Goal: Task Accomplishment & Management: Manage account settings

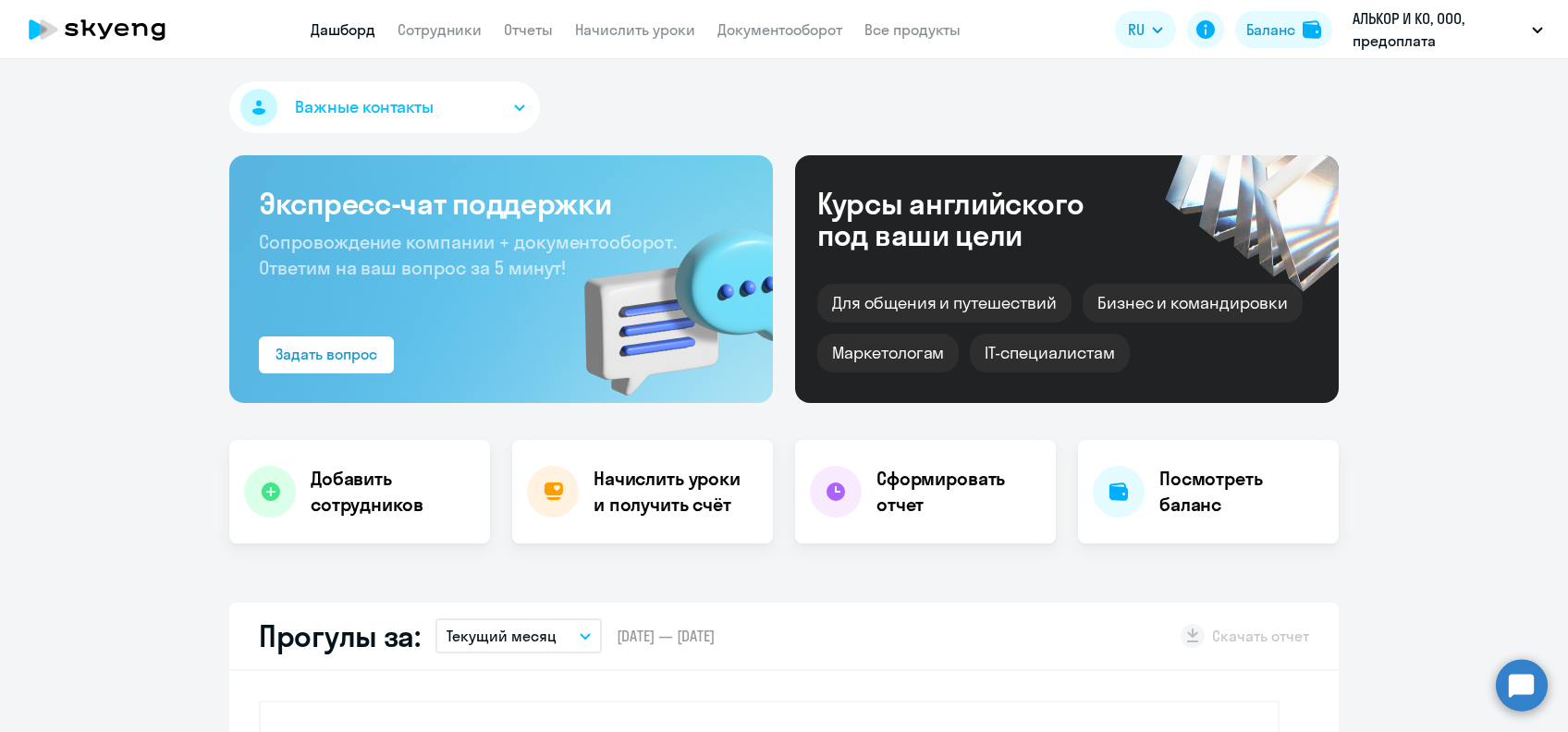
select select "30"
click at [613, 28] on link "Начислить уроки" at bounding box center [635, 29] width 120 height 18
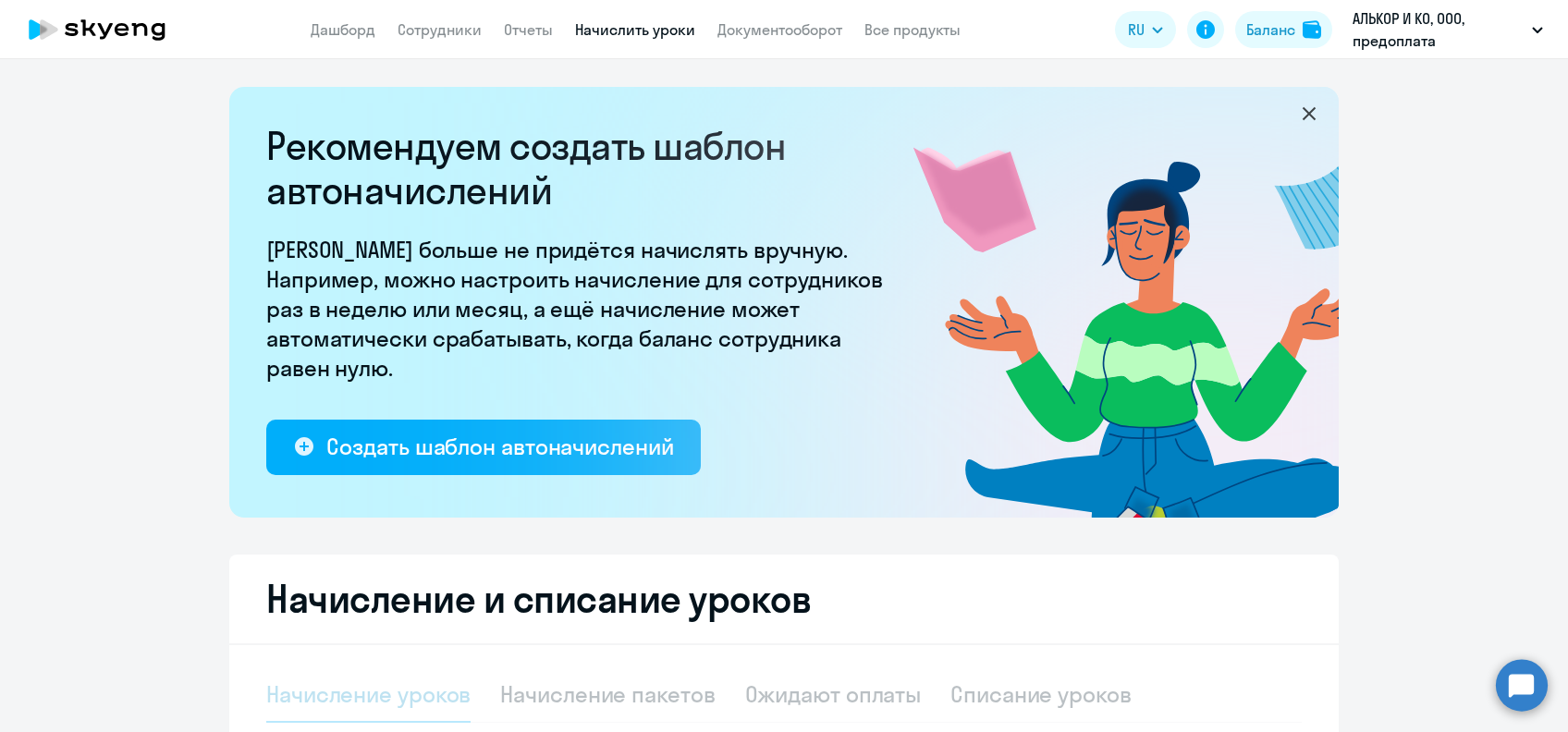
select select "10"
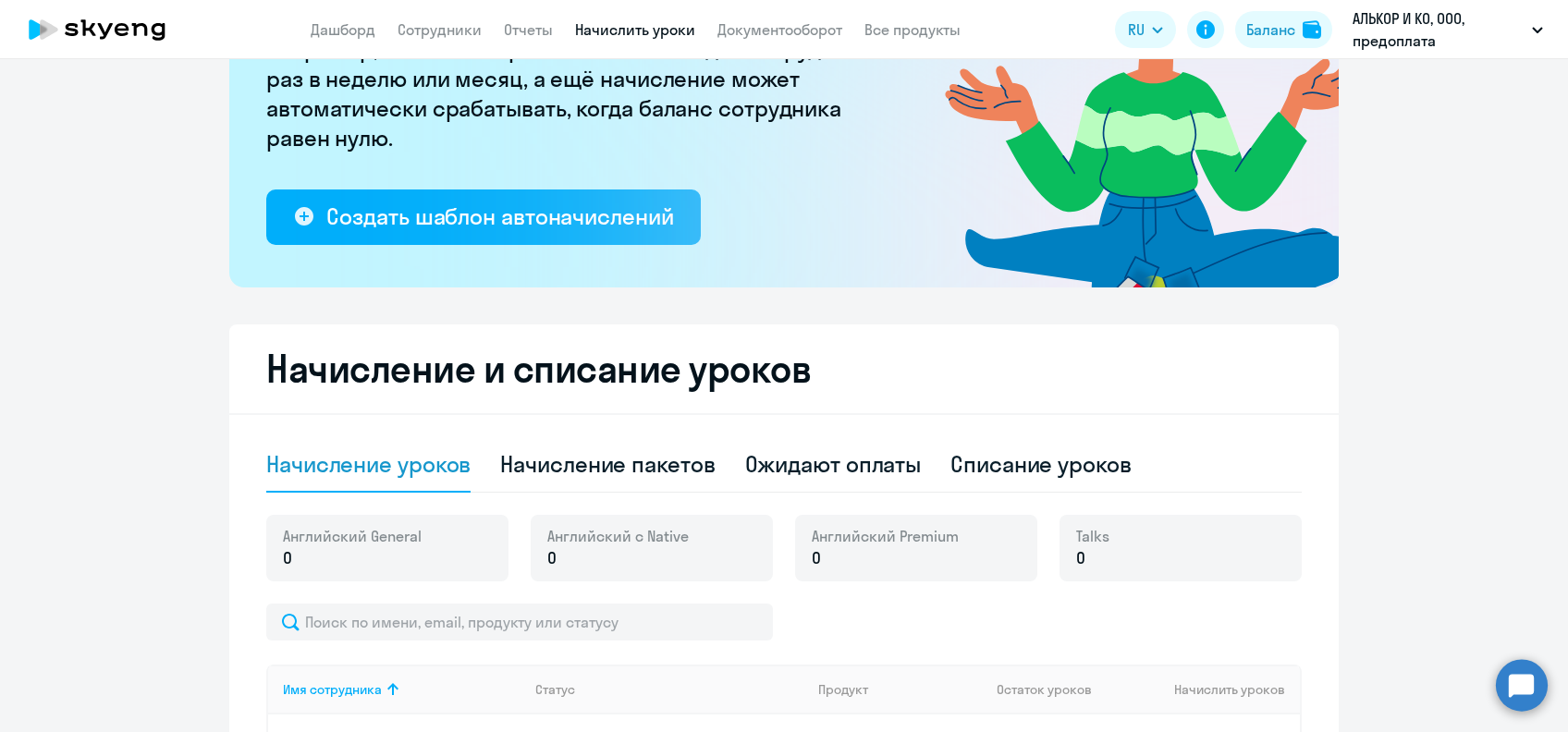
scroll to position [285, 0]
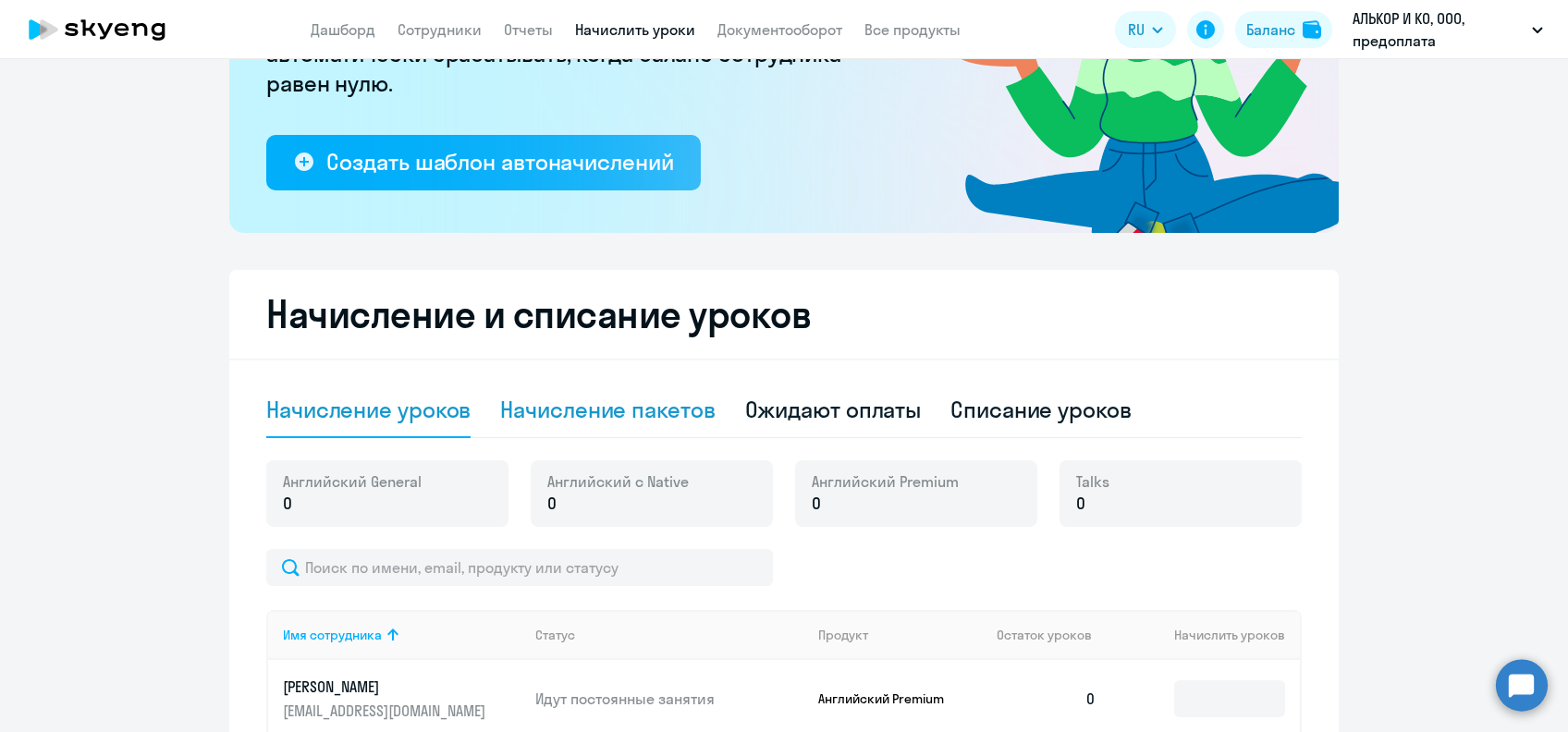
click at [598, 421] on div "Начисление пакетов" at bounding box center [607, 410] width 214 height 30
select select "10"
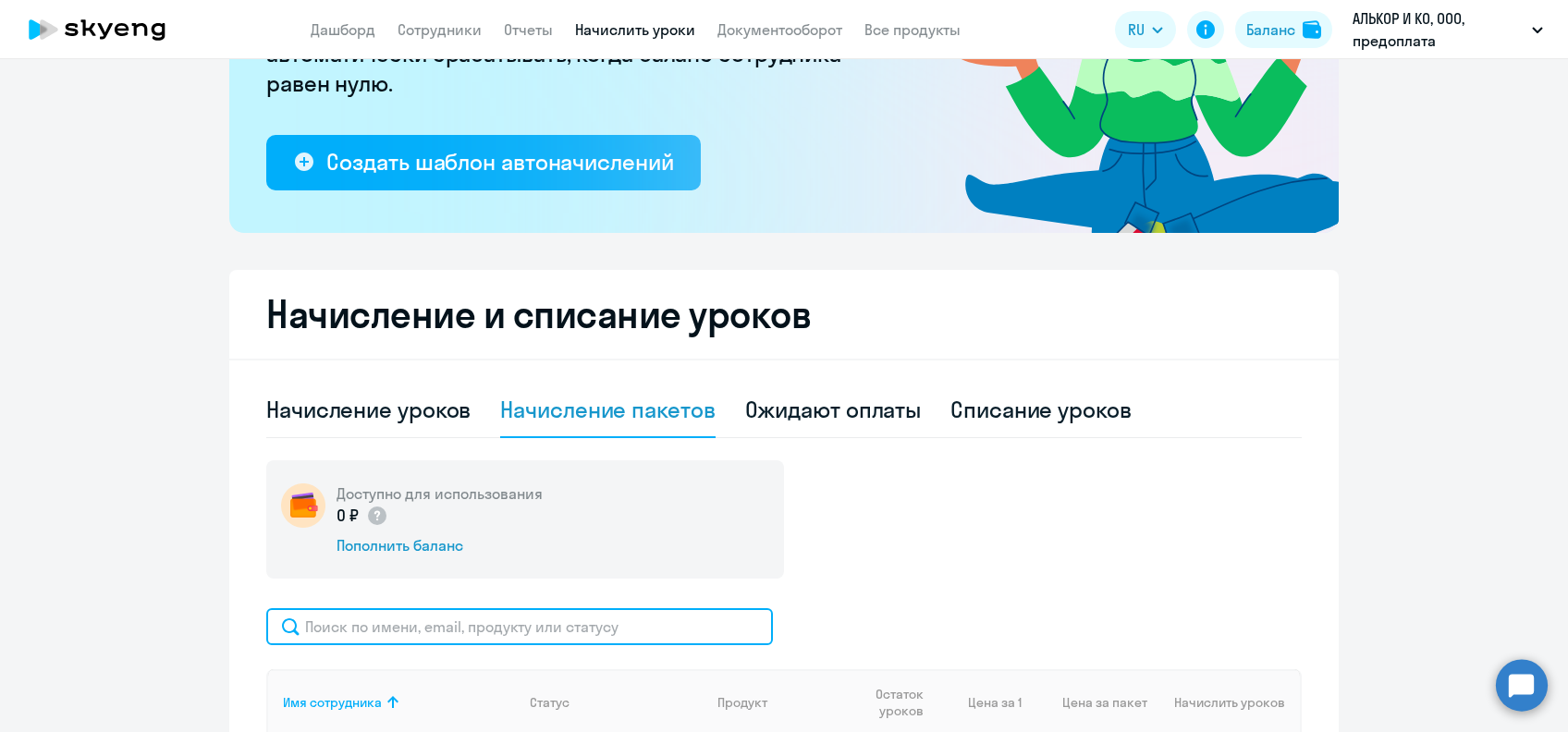
click at [474, 635] on input "text" at bounding box center [519, 626] width 507 height 37
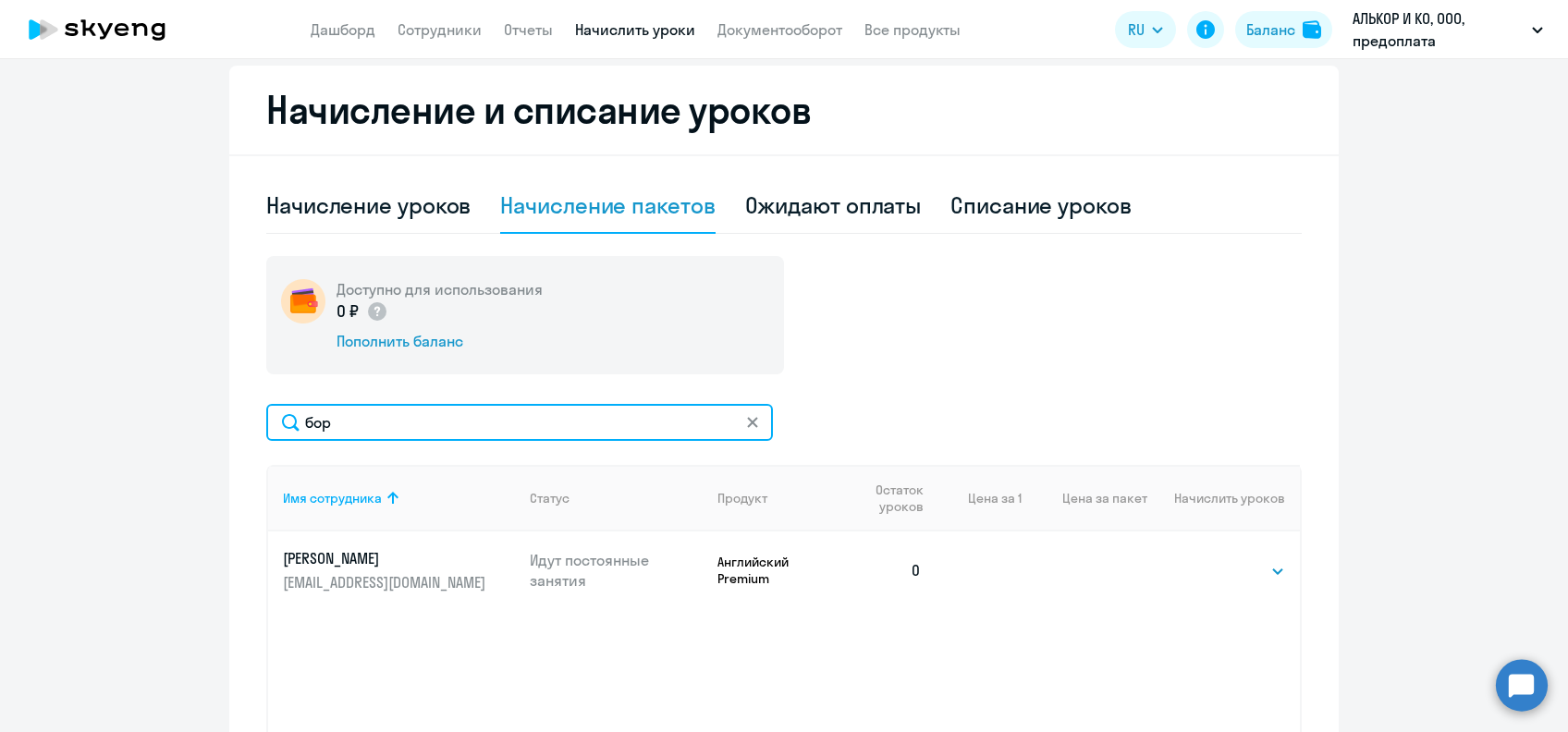
scroll to position [561, 0]
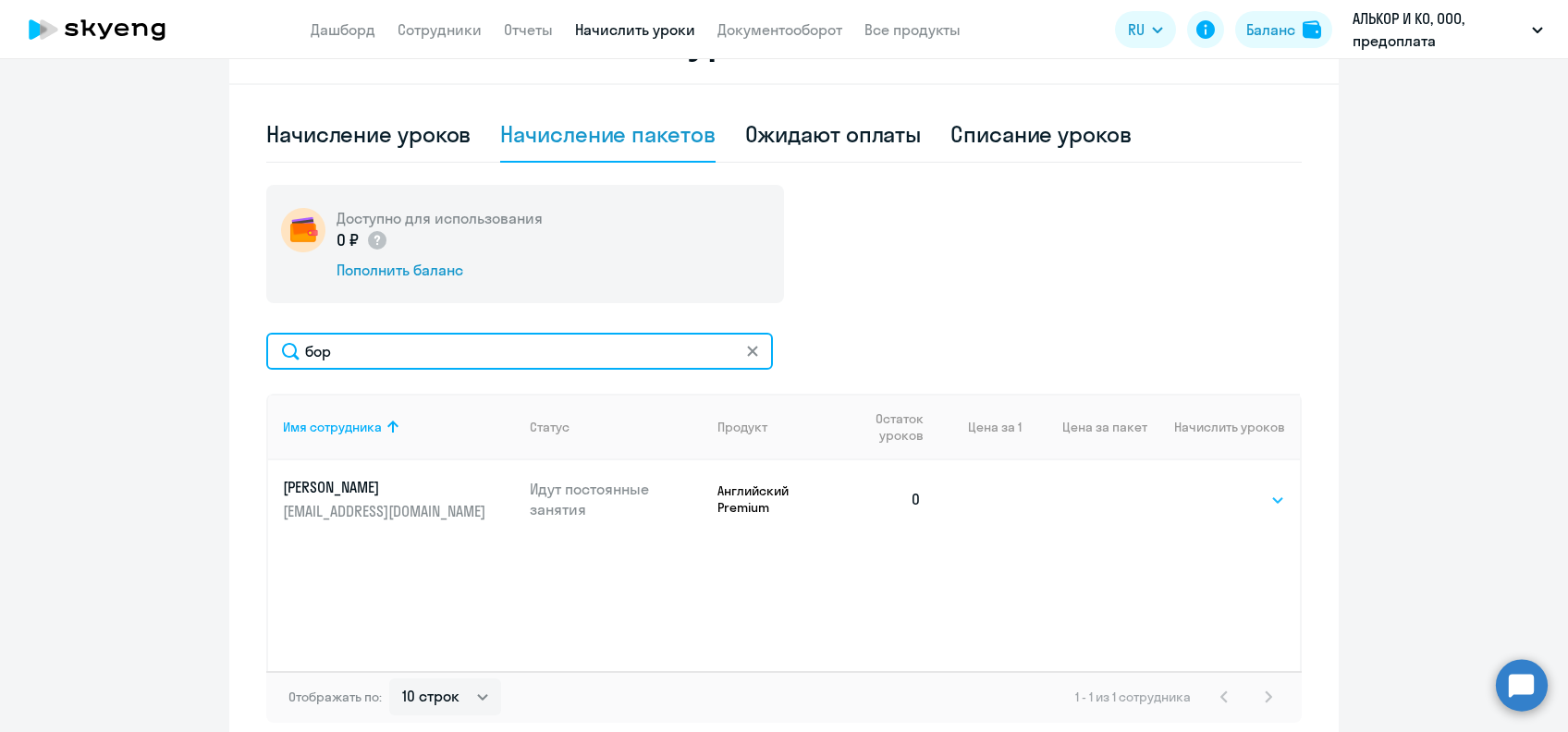
type input "бор"
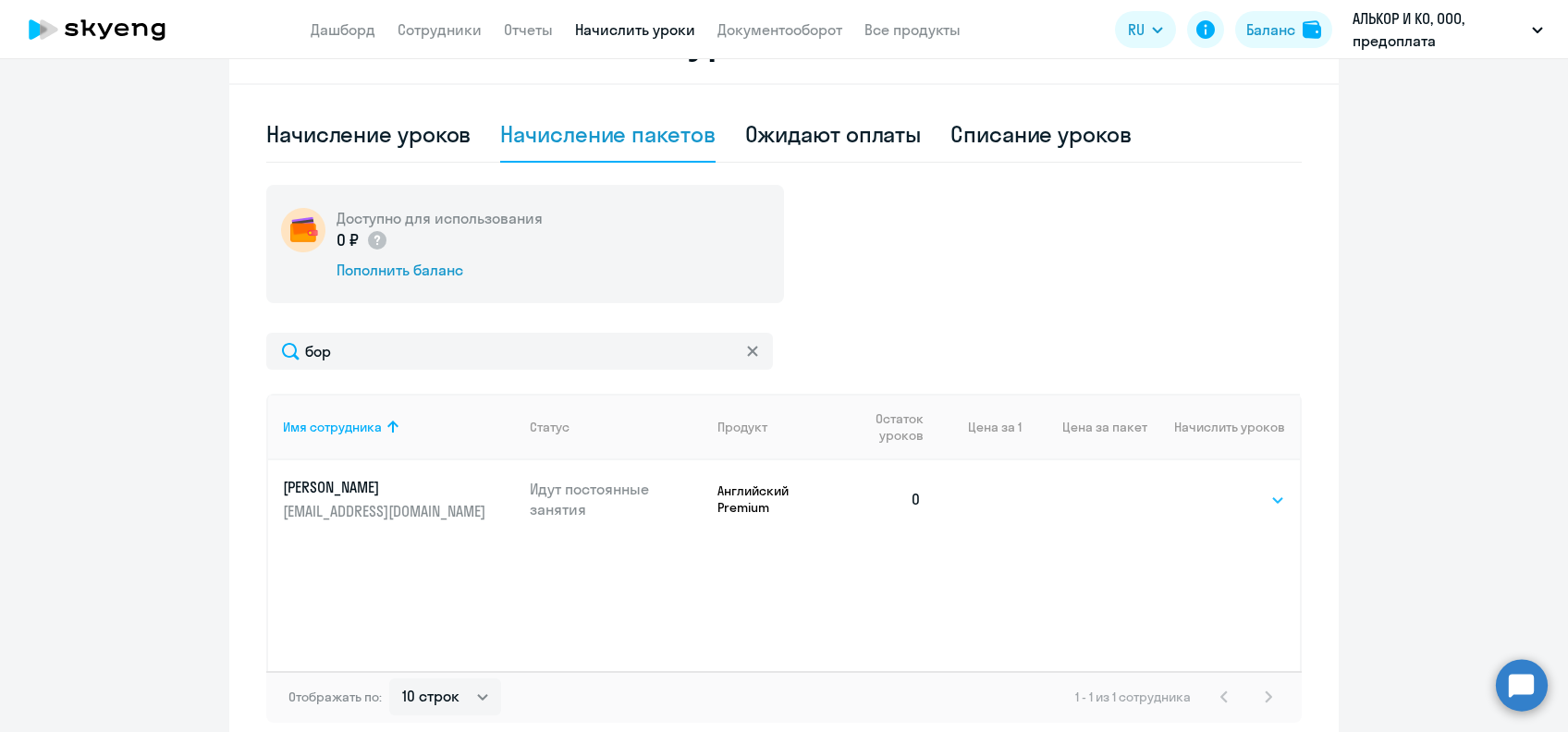
click at [1228, 485] on td "Выбрать 4 8 16 32 64 96 128 Выбрать" at bounding box center [1224, 499] width 153 height 77
click at [1228, 489] on select "Выбрать 4 8 16 32 64 96 128" at bounding box center [1247, 500] width 76 height 22
select select "32"
click at [1210, 489] on select "Выбрать 4 8 16 32 64 96 128" at bounding box center [1247, 500] width 76 height 22
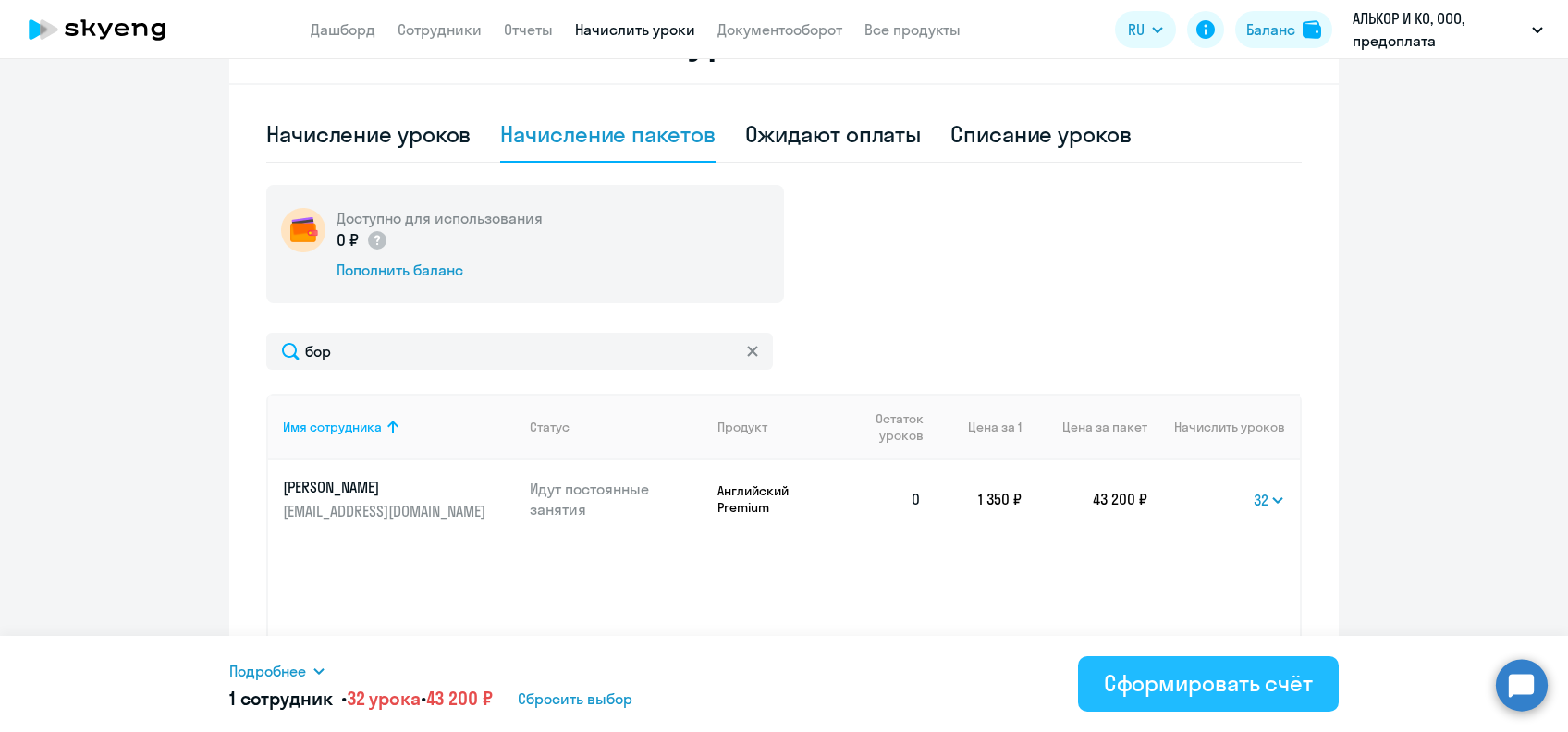
click at [1173, 703] on button "Сформировать счёт" at bounding box center [1208, 684] width 261 height 55
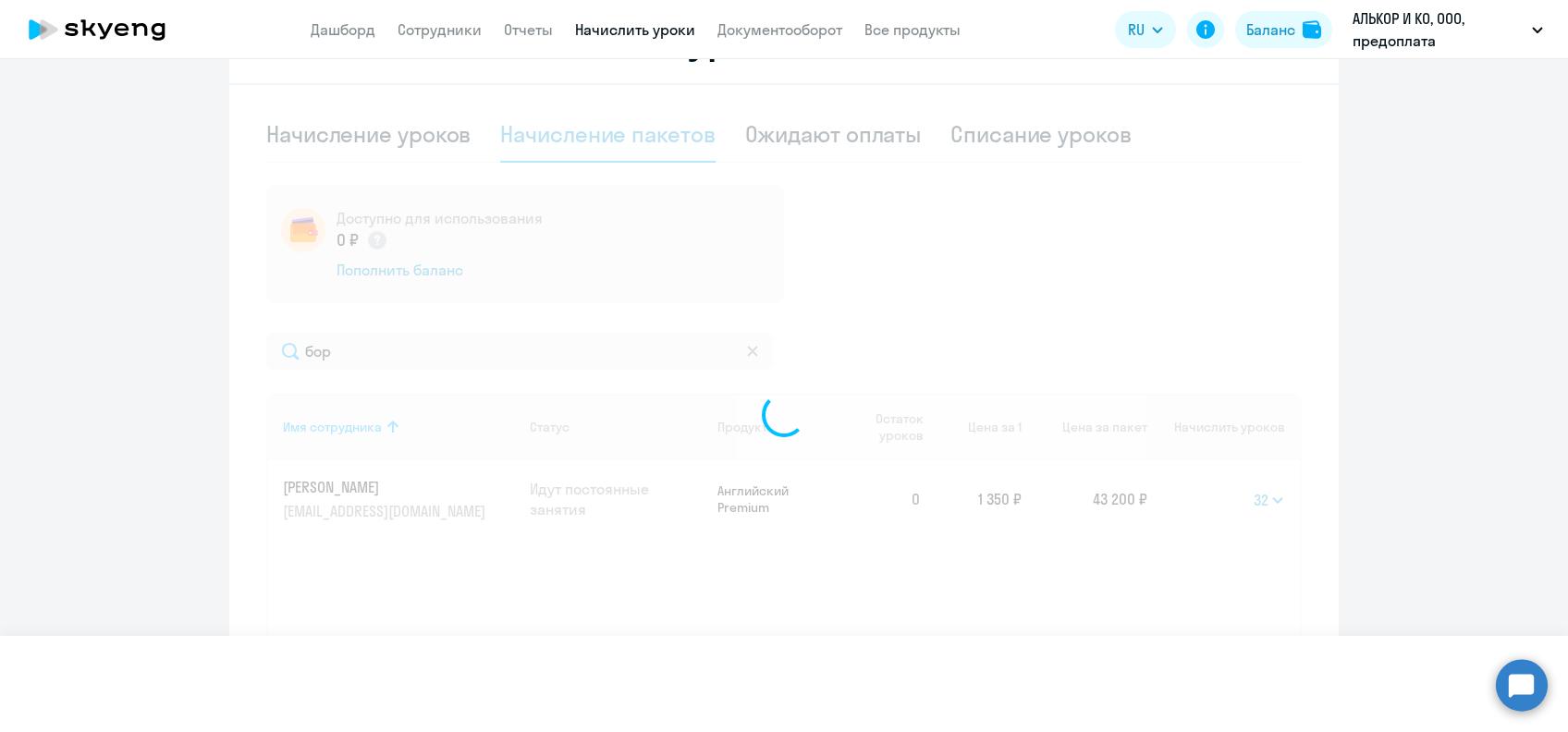
select select
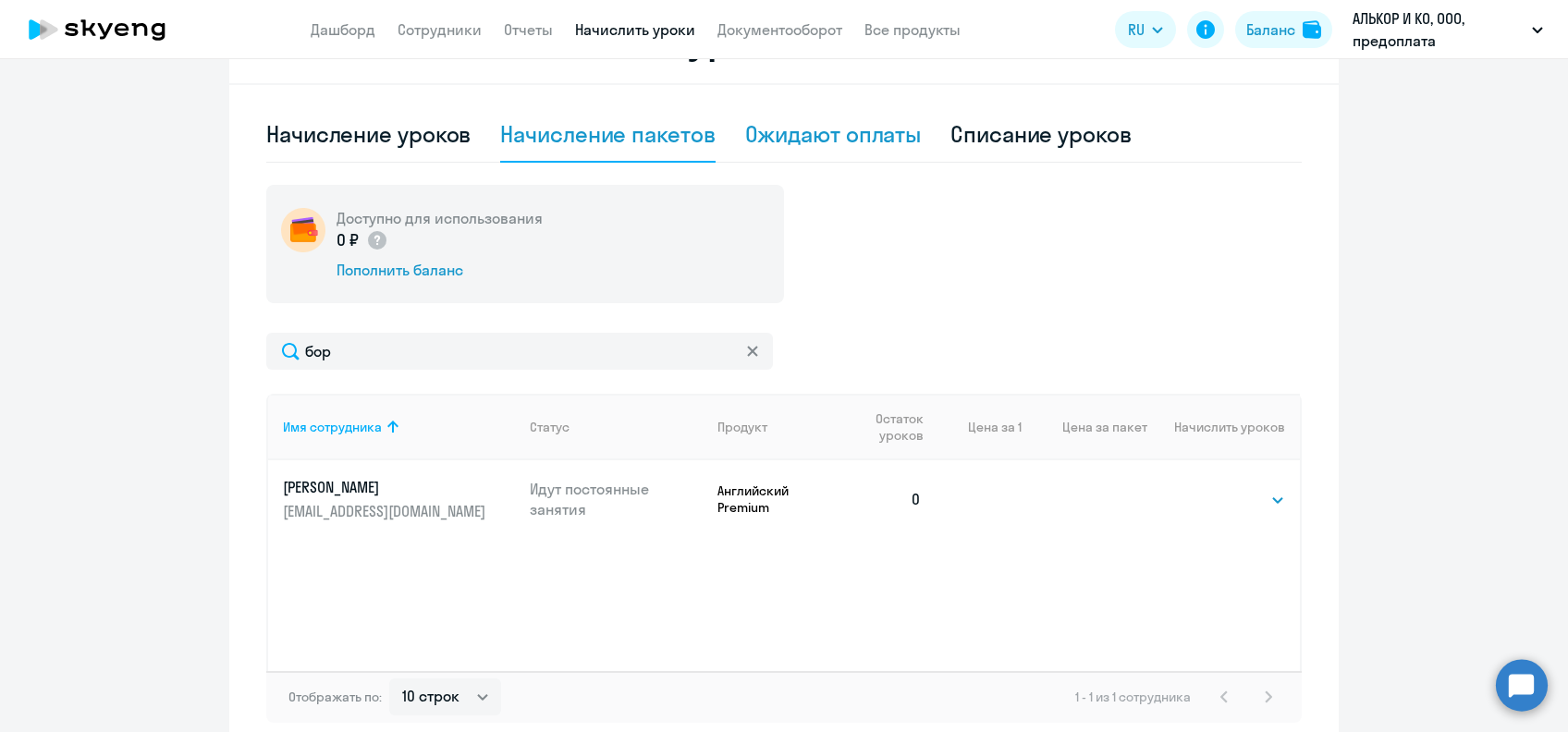
click at [815, 128] on div "Ожидают оплаты" at bounding box center [834, 134] width 176 height 30
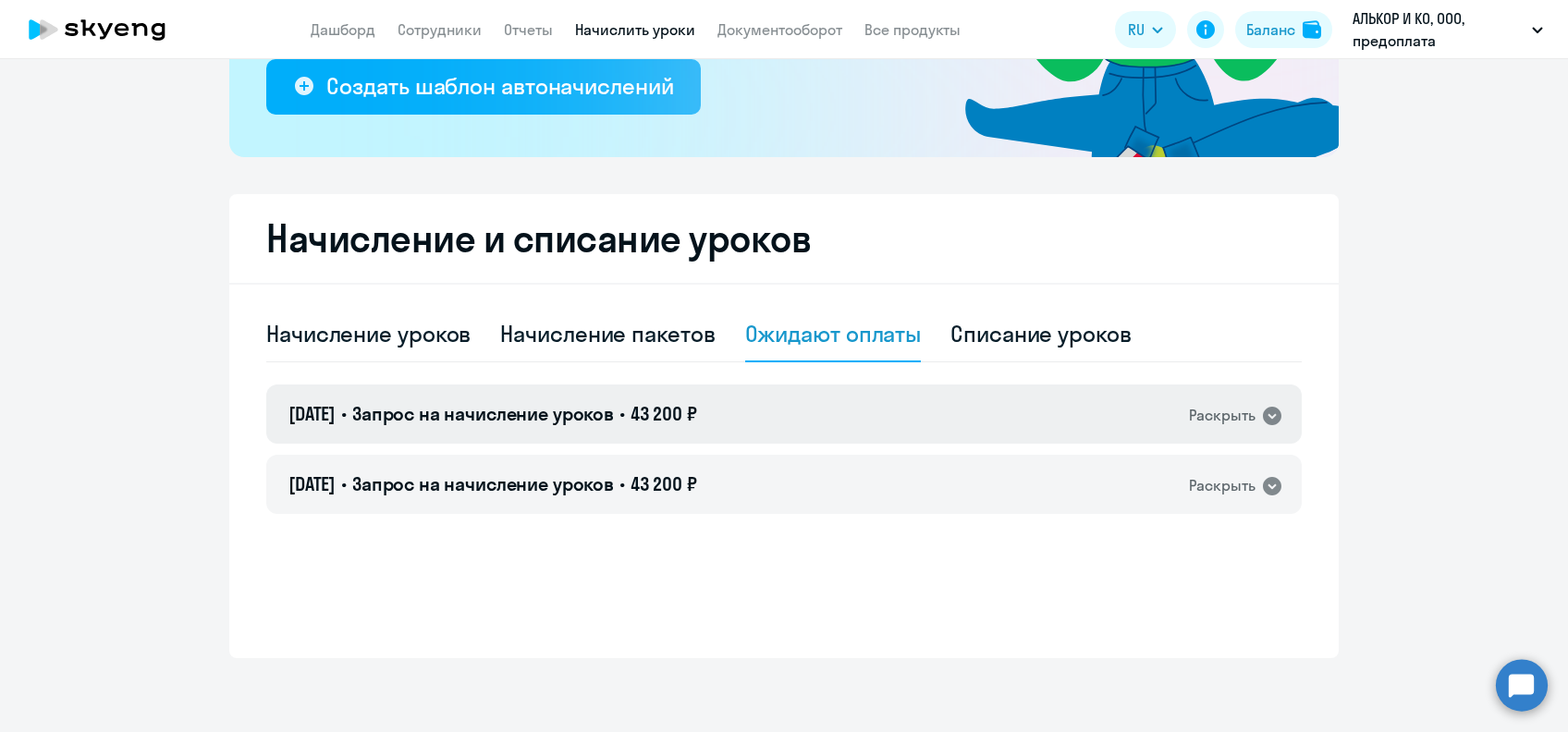
click at [830, 425] on div "[DATE] • Запрос на начисление уроков • 43 200 ₽ Раскрыть" at bounding box center [784, 413] width 1035 height 59
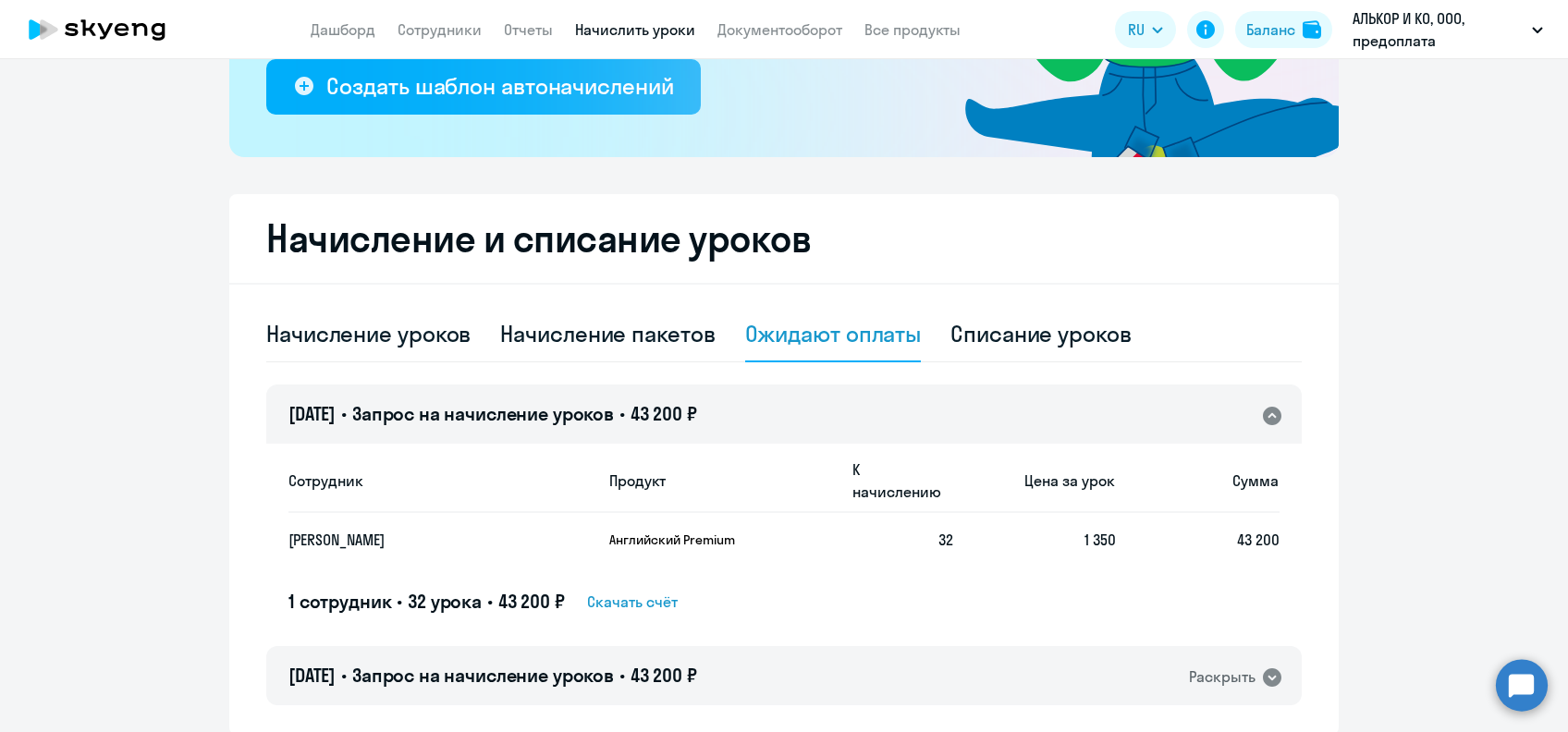
scroll to position [414, 0]
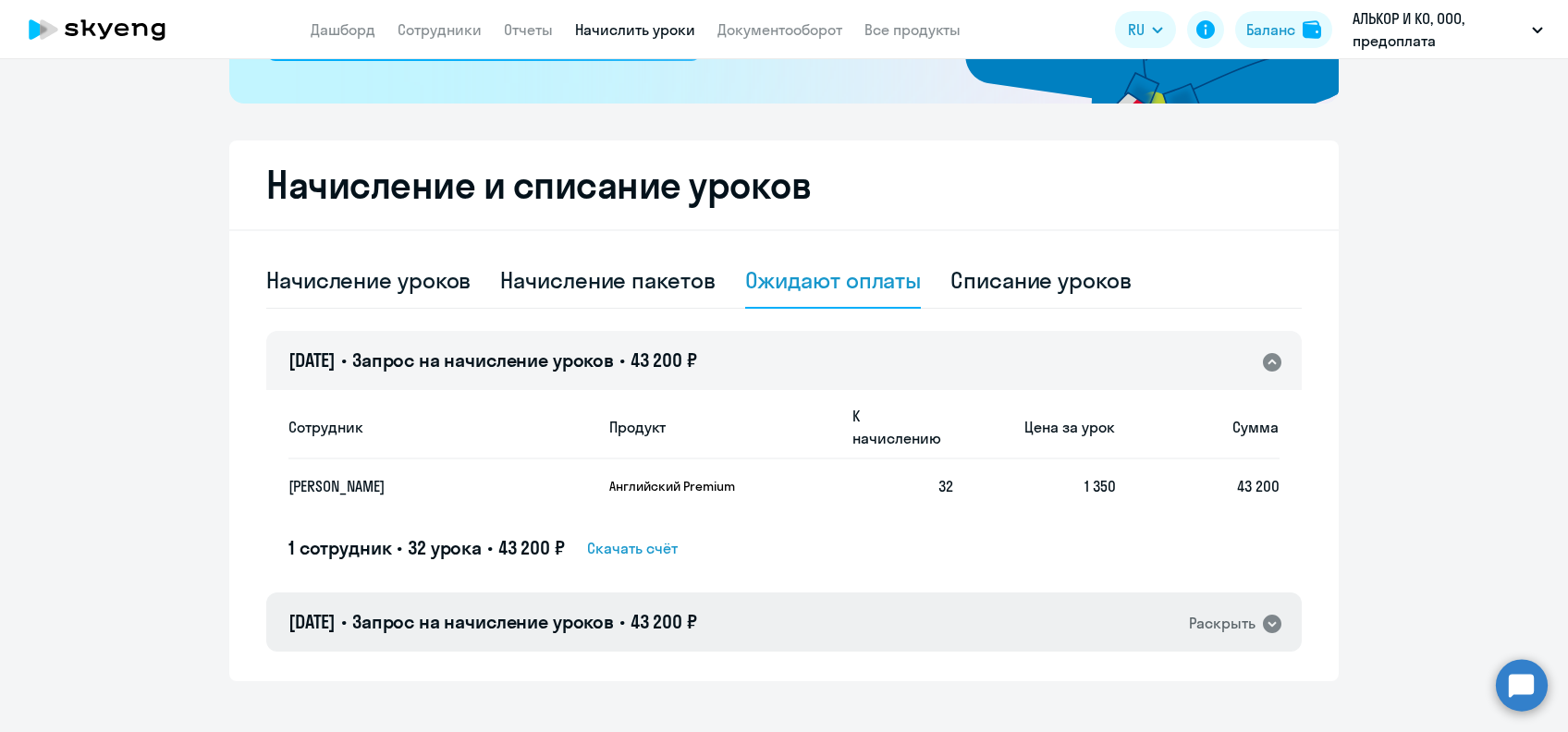
click at [827, 593] on div "[DATE] • Запрос на начисление уроков • 43 200 ₽ Раскрыть" at bounding box center [784, 622] width 1035 height 59
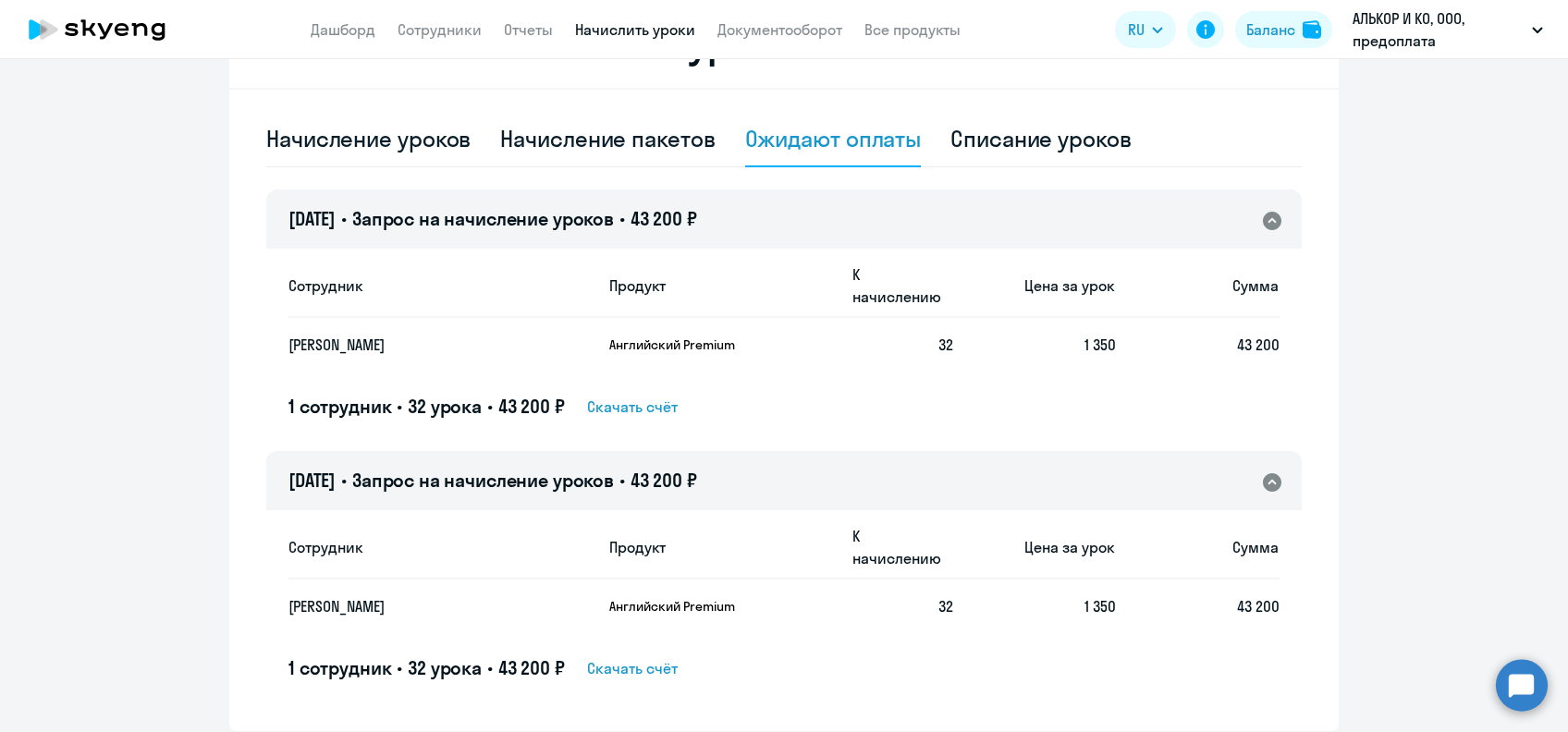
scroll to position [561, 0]
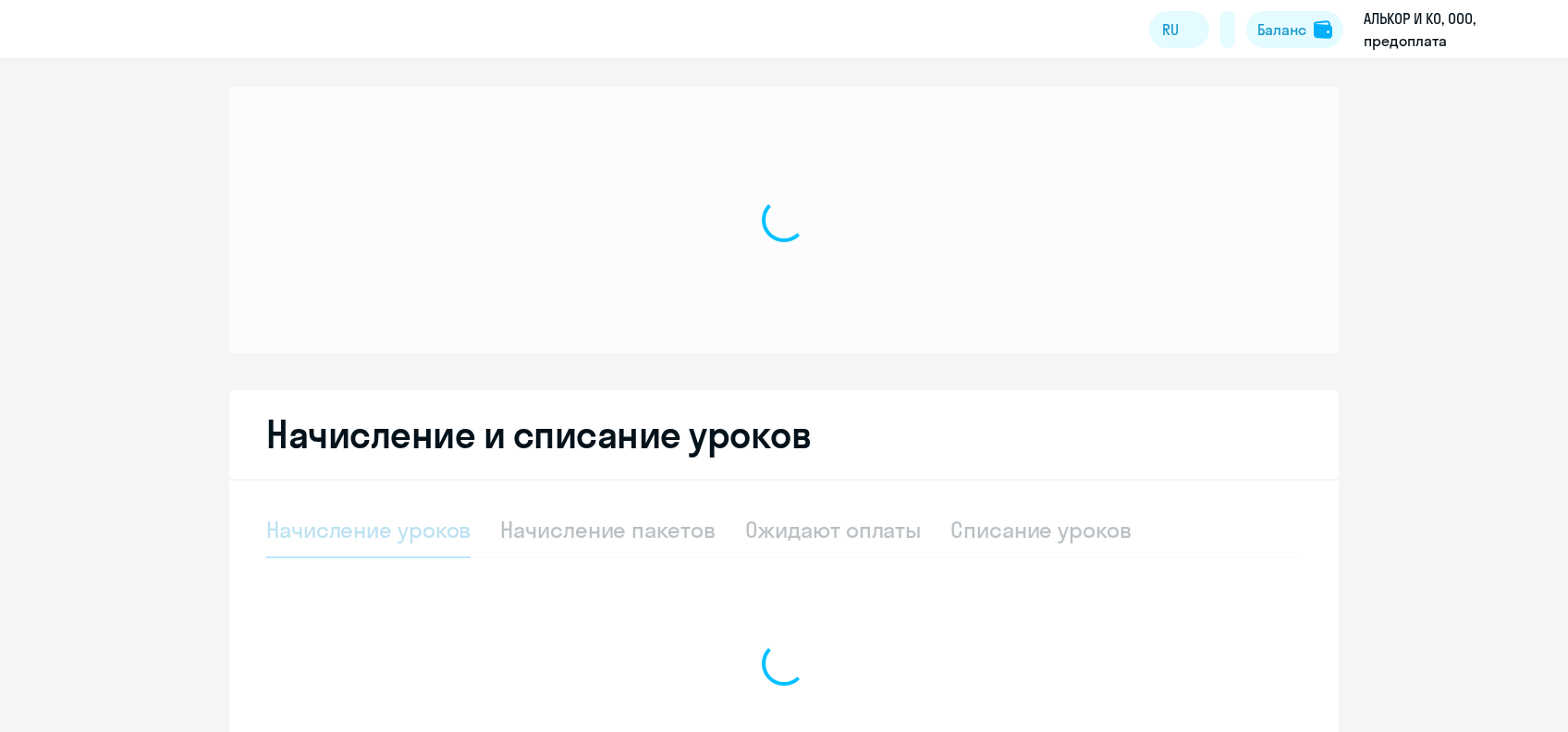
select select "10"
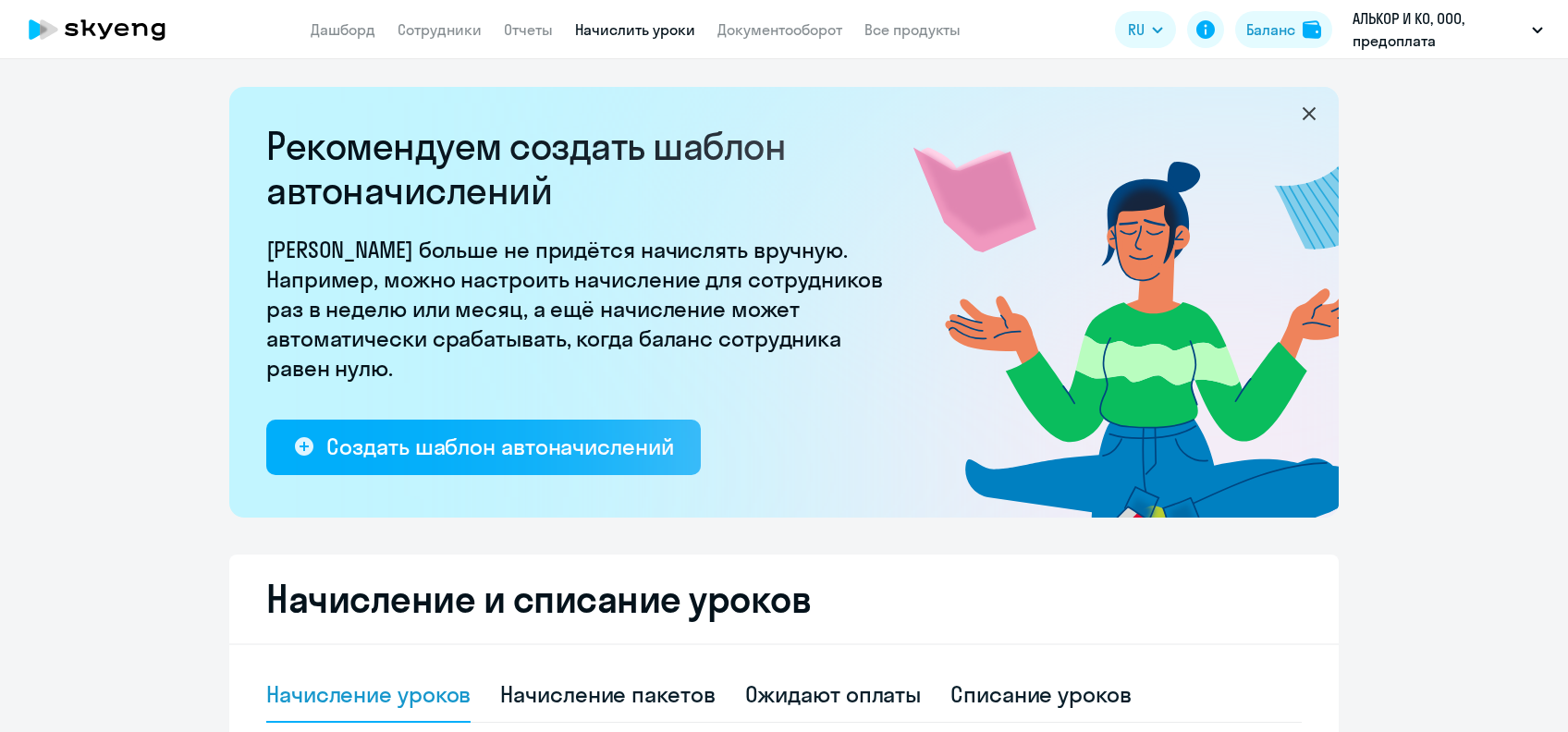
select select "10"
